Goal: Information Seeking & Learning: Understand process/instructions

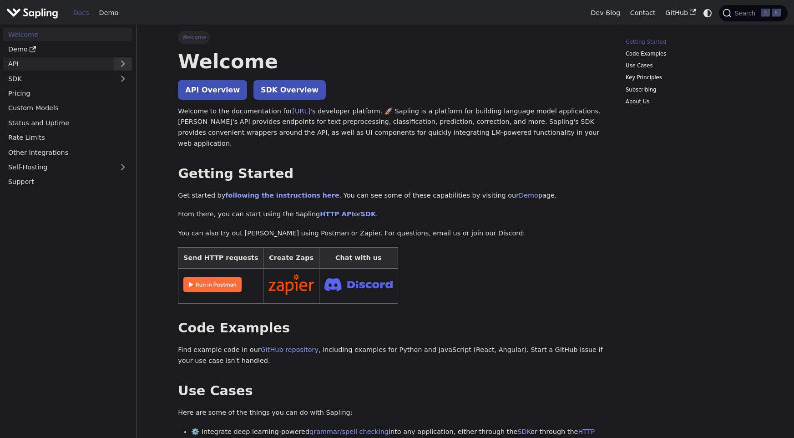
click at [121, 62] on button "Expand sidebar category 'API'" at bounding box center [123, 63] width 18 height 13
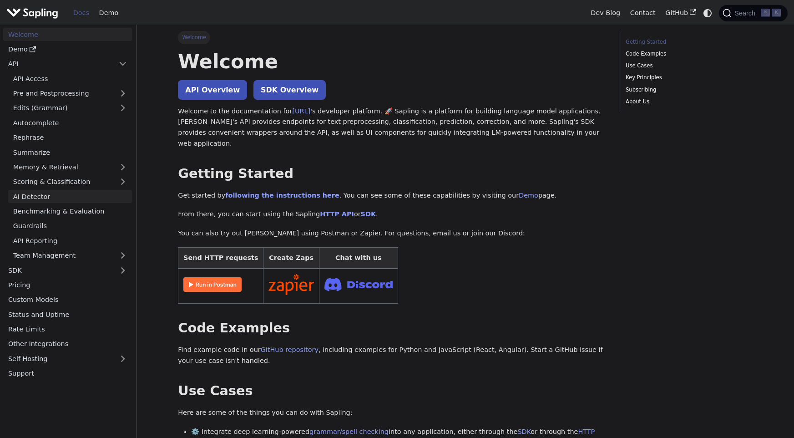
click at [111, 196] on link "AI Detector" at bounding box center [70, 196] width 124 height 13
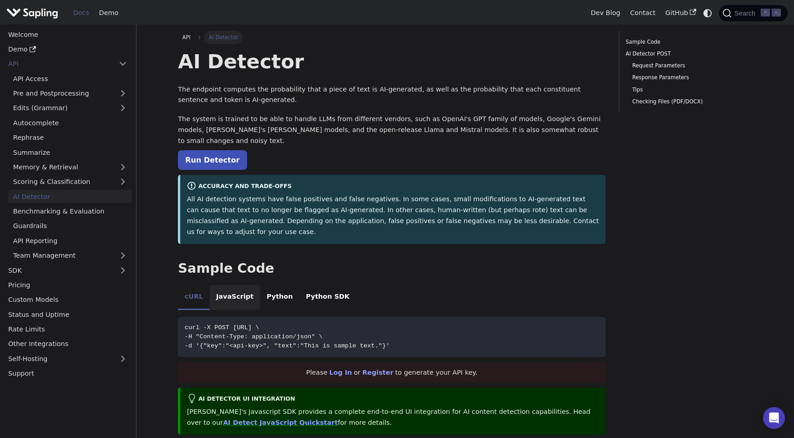
click at [235, 285] on li "JavaScript" at bounding box center [235, 297] width 51 height 25
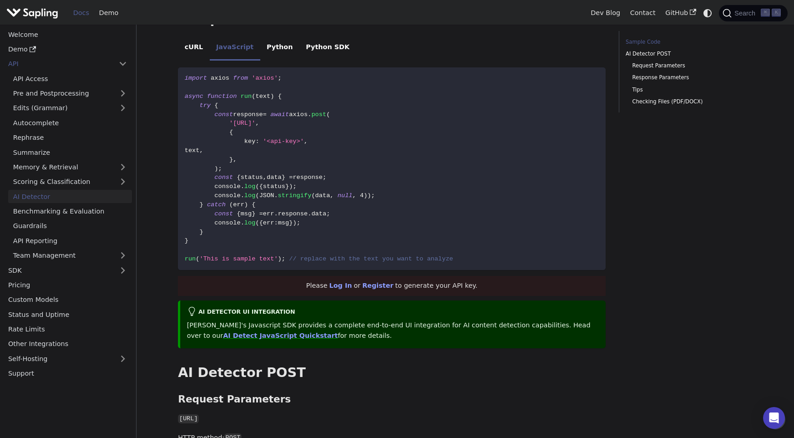
scroll to position [193, 0]
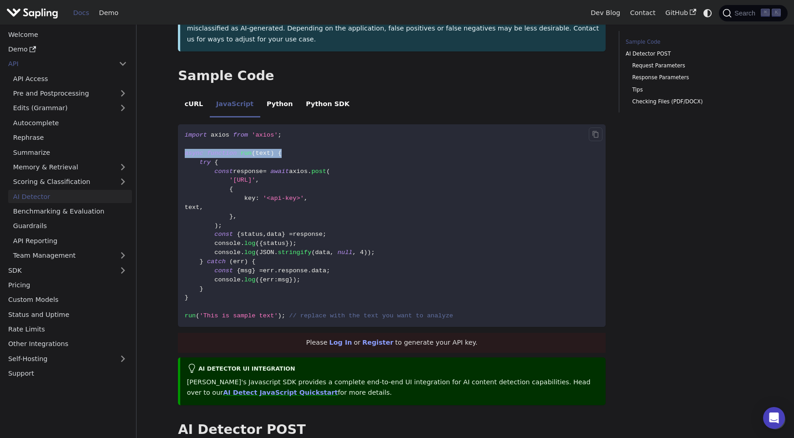
drag, startPoint x: 187, startPoint y: 133, endPoint x: 292, endPoint y: 135, distance: 105.2
click at [292, 135] on code "import axios from 'axios' ; async function run ( text ) { try { const response …" at bounding box center [392, 225] width 428 height 203
click at [292, 134] on code "import axios from 'axios' ; async function run ( text ) { try { const response …" at bounding box center [392, 225] width 428 height 203
drag, startPoint x: 238, startPoint y: 178, endPoint x: 313, endPoint y: 174, distance: 75.2
click at [313, 174] on code "import axios from 'axios' ; async function run ( text ) { try { const response …" at bounding box center [392, 225] width 428 height 203
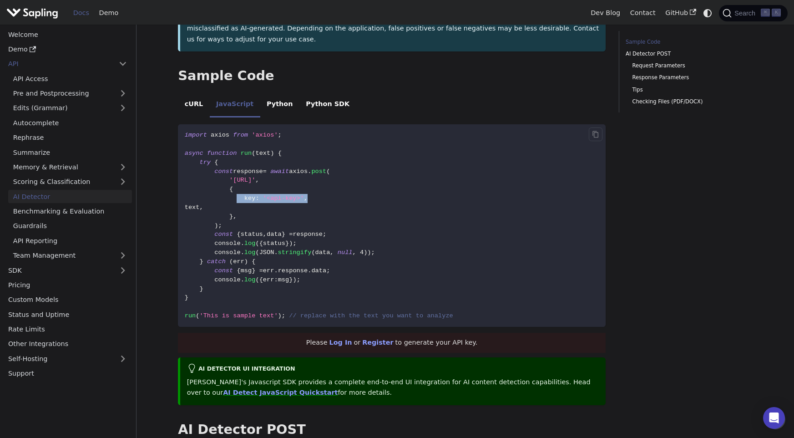
click at [313, 174] on code "import axios from 'axios' ; async function run ( text ) { try { const response …" at bounding box center [392, 225] width 428 height 203
drag, startPoint x: 246, startPoint y: 188, endPoint x: 270, endPoint y: 185, distance: 23.8
click at [268, 185] on code "import axios from 'axios' ; async function run ( text ) { try { const response …" at bounding box center [392, 225] width 428 height 203
click at [270, 185] on code "import axios from 'axios' ; async function run ( text ) { try { const response …" at bounding box center [392, 225] width 428 height 203
drag, startPoint x: 215, startPoint y: 217, endPoint x: 341, endPoint y: 217, distance: 126.1
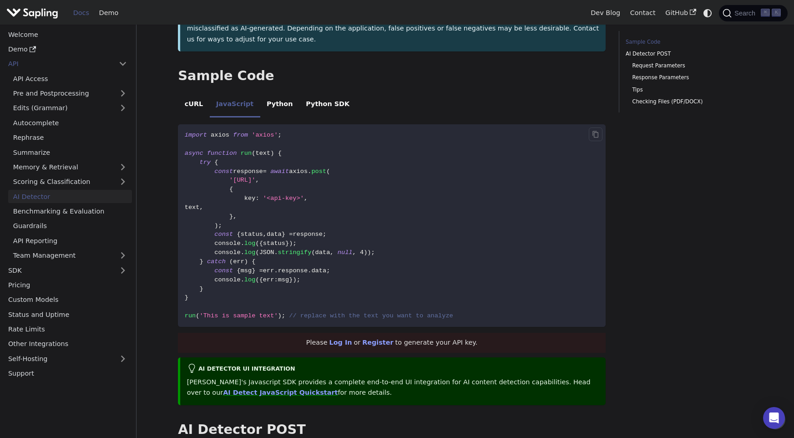
click at [341, 217] on code "import axios from 'axios' ; async function run ( text ) { try { const response …" at bounding box center [392, 225] width 428 height 203
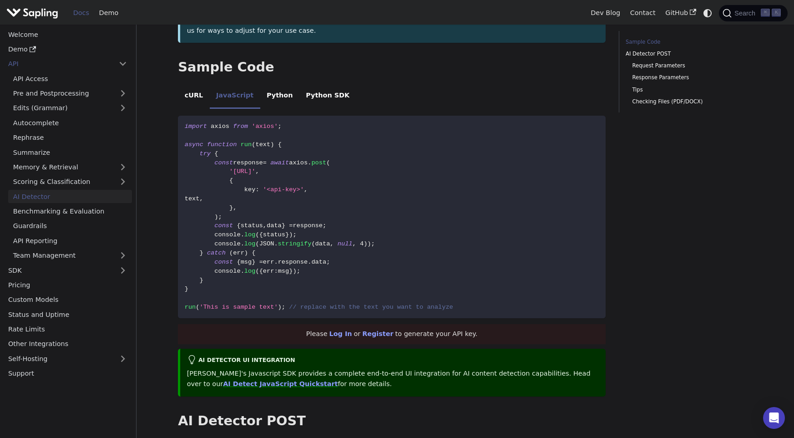
click at [193, 84] on li "cURL" at bounding box center [193, 96] width 31 height 25
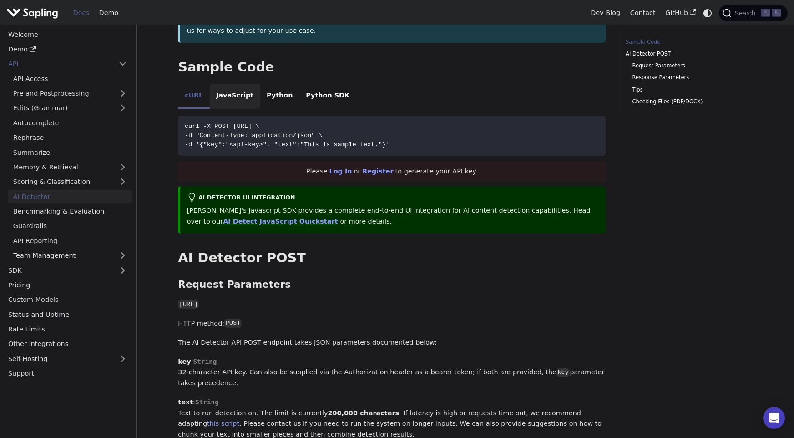
click at [234, 84] on li "JavaScript" at bounding box center [235, 96] width 51 height 25
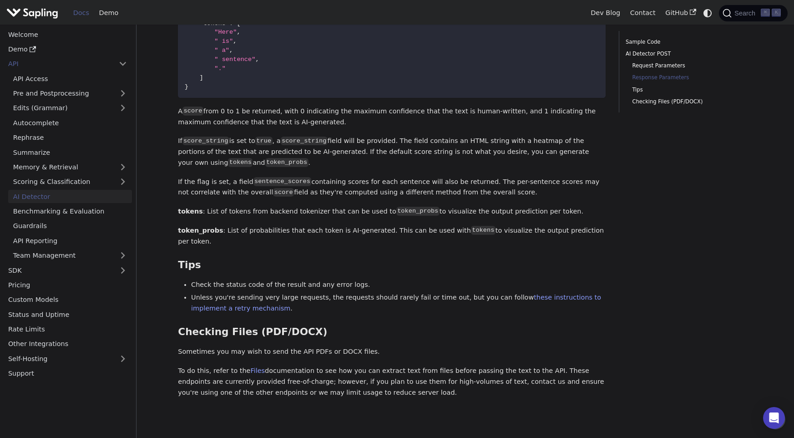
scroll to position [1154, 0]
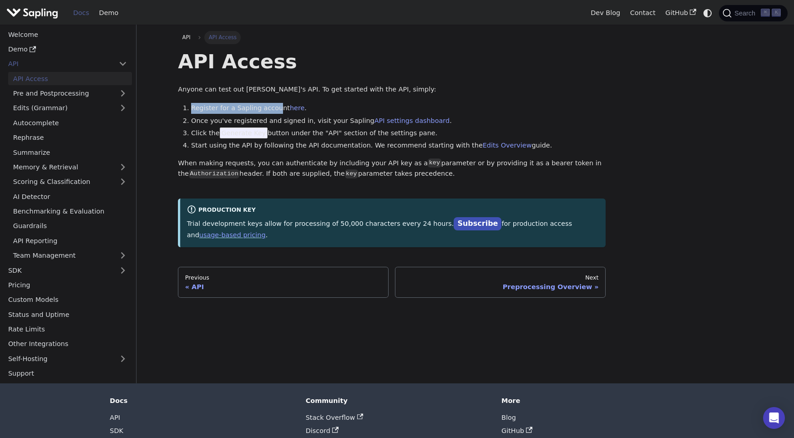
drag, startPoint x: 189, startPoint y: 107, endPoint x: 276, endPoint y: 107, distance: 87.0
click at [276, 107] on li "Register for a Sapling account here ." at bounding box center [398, 108] width 415 height 11
drag, startPoint x: 192, startPoint y: 121, endPoint x: 298, endPoint y: 123, distance: 105.7
click at [298, 123] on li "Once you've registered and signed in, visit your Sapling API settings dashboard…" at bounding box center [398, 121] width 415 height 11
click at [295, 146] on li "Start using the API by following the API documentation. We recommend starting w…" at bounding box center [398, 145] width 415 height 11
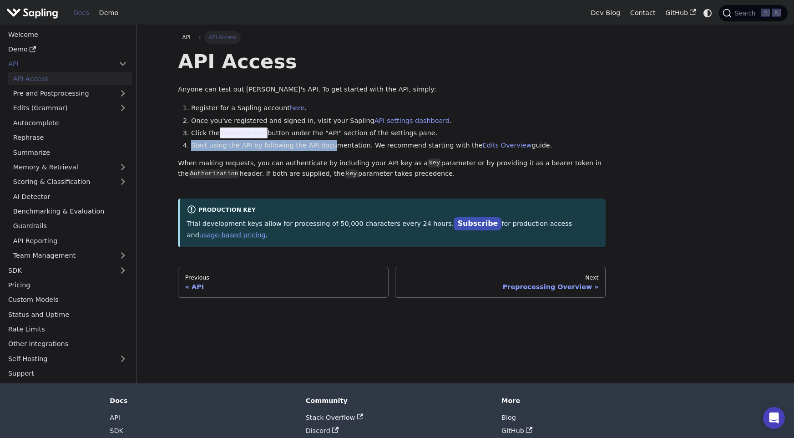
drag, startPoint x: 189, startPoint y: 149, endPoint x: 328, endPoint y: 147, distance: 138.4
click at [328, 147] on li "Start using the API by following the API documentation. We recommend starting w…" at bounding box center [398, 145] width 415 height 11
click at [292, 109] on link "here" at bounding box center [297, 107] width 15 height 7
